Goal: Transaction & Acquisition: Purchase product/service

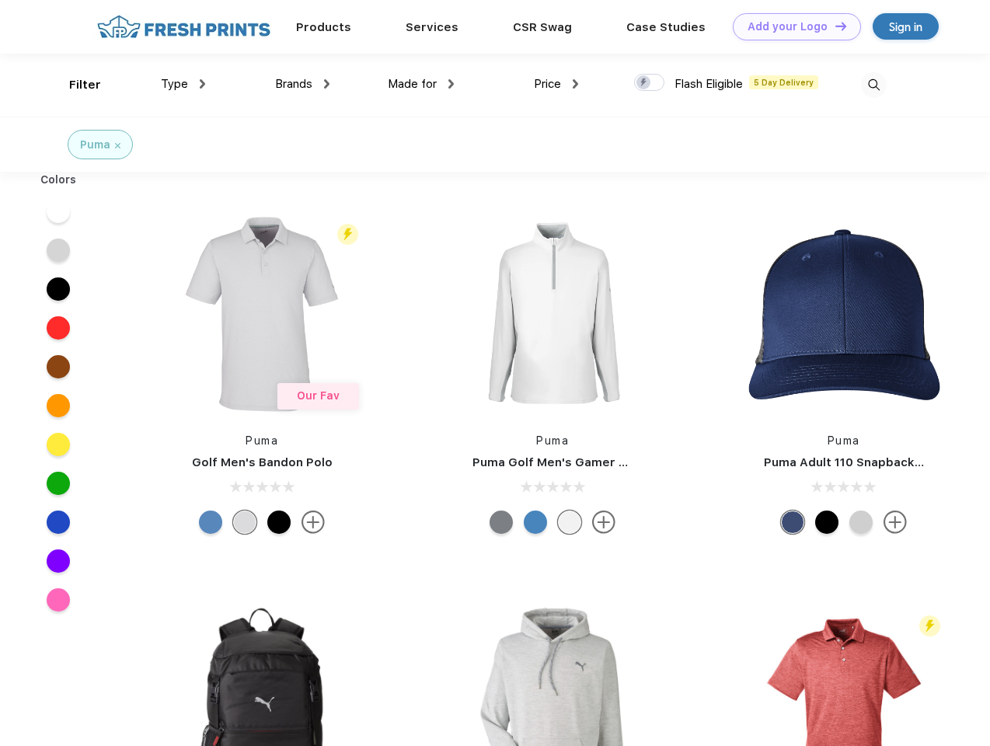
click at [791, 26] on link "Add your Logo Design Tool" at bounding box center [797, 26] width 128 height 27
click at [0, 0] on div "Design Tool" at bounding box center [0, 0] width 0 height 0
click at [834, 26] on link "Add your Logo Design Tool" at bounding box center [797, 26] width 128 height 27
click at [75, 85] on div "Filter" at bounding box center [85, 85] width 32 height 18
click at [183, 84] on span "Type" at bounding box center [174, 84] width 27 height 14
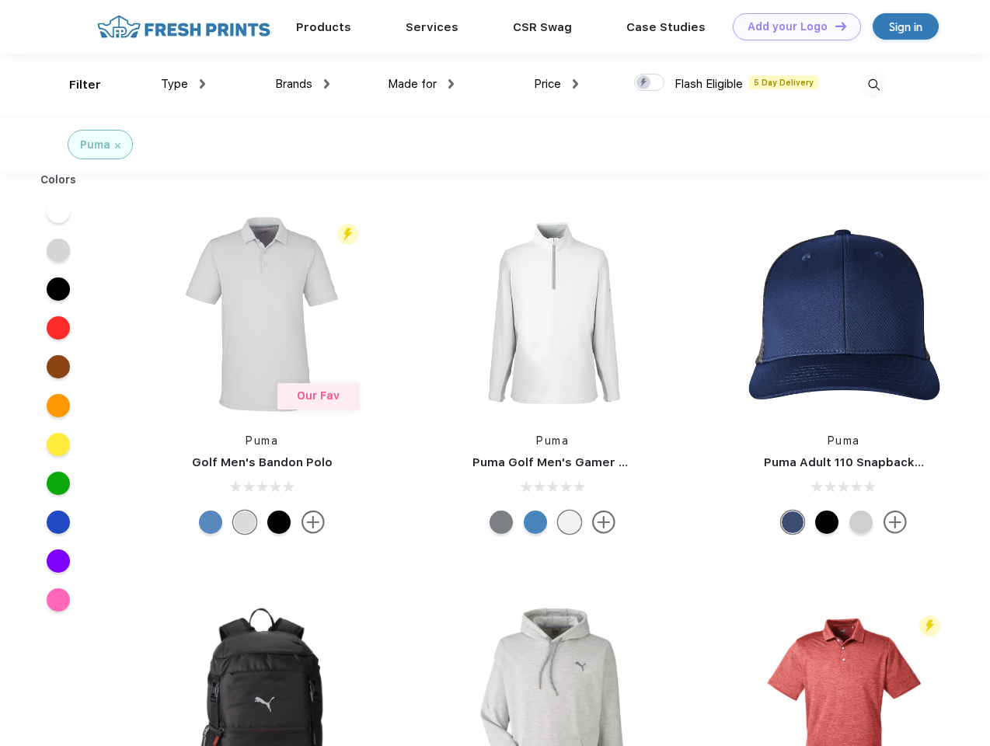
click at [302, 84] on span "Brands" at bounding box center [293, 84] width 37 height 14
click at [421, 84] on span "Made for" at bounding box center [412, 84] width 49 height 14
click at [556, 84] on span "Price" at bounding box center [547, 84] width 27 height 14
click at [649, 83] on div at bounding box center [649, 82] width 30 height 17
click at [644, 83] on input "checkbox" at bounding box center [639, 78] width 10 height 10
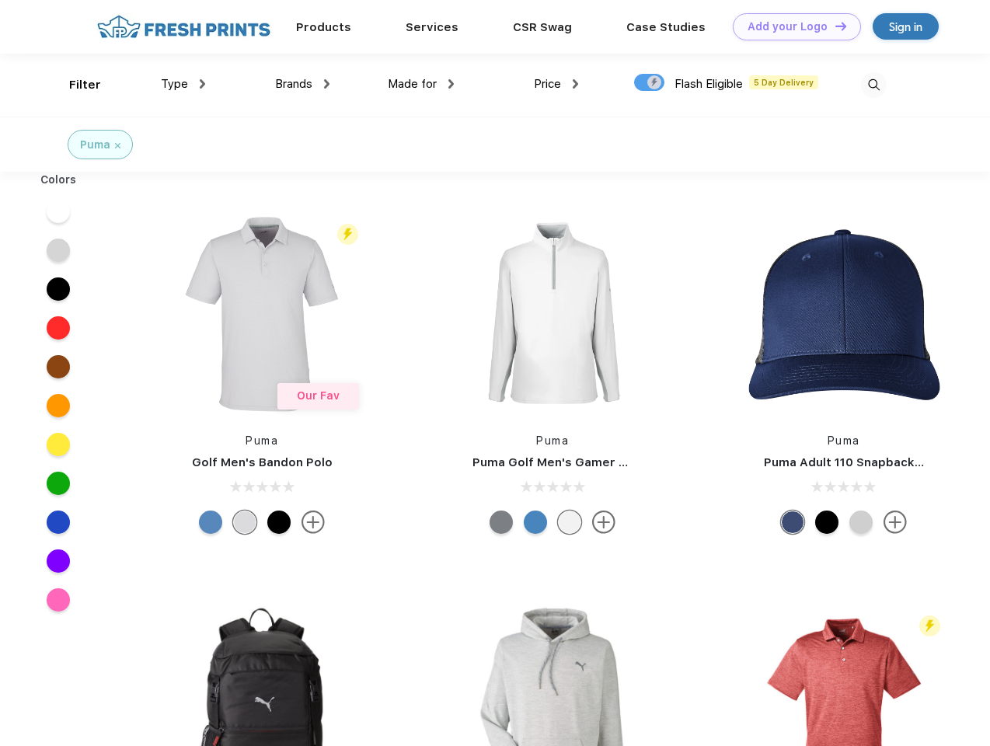
click at [873, 85] on img at bounding box center [874, 85] width 26 height 26
